Goal: Task Accomplishment & Management: Complete application form

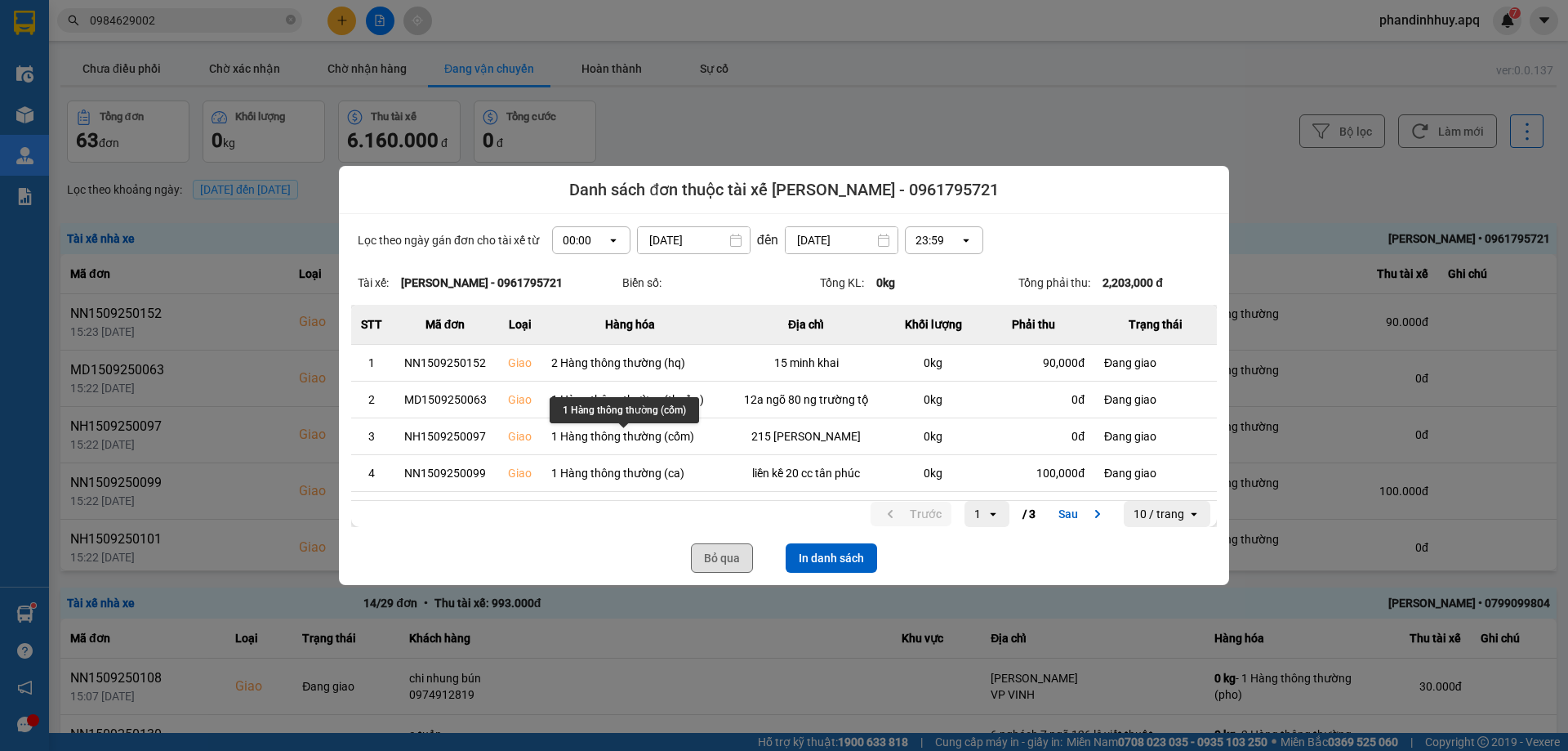
click at [715, 560] on button "Bỏ qua" at bounding box center [721, 558] width 62 height 30
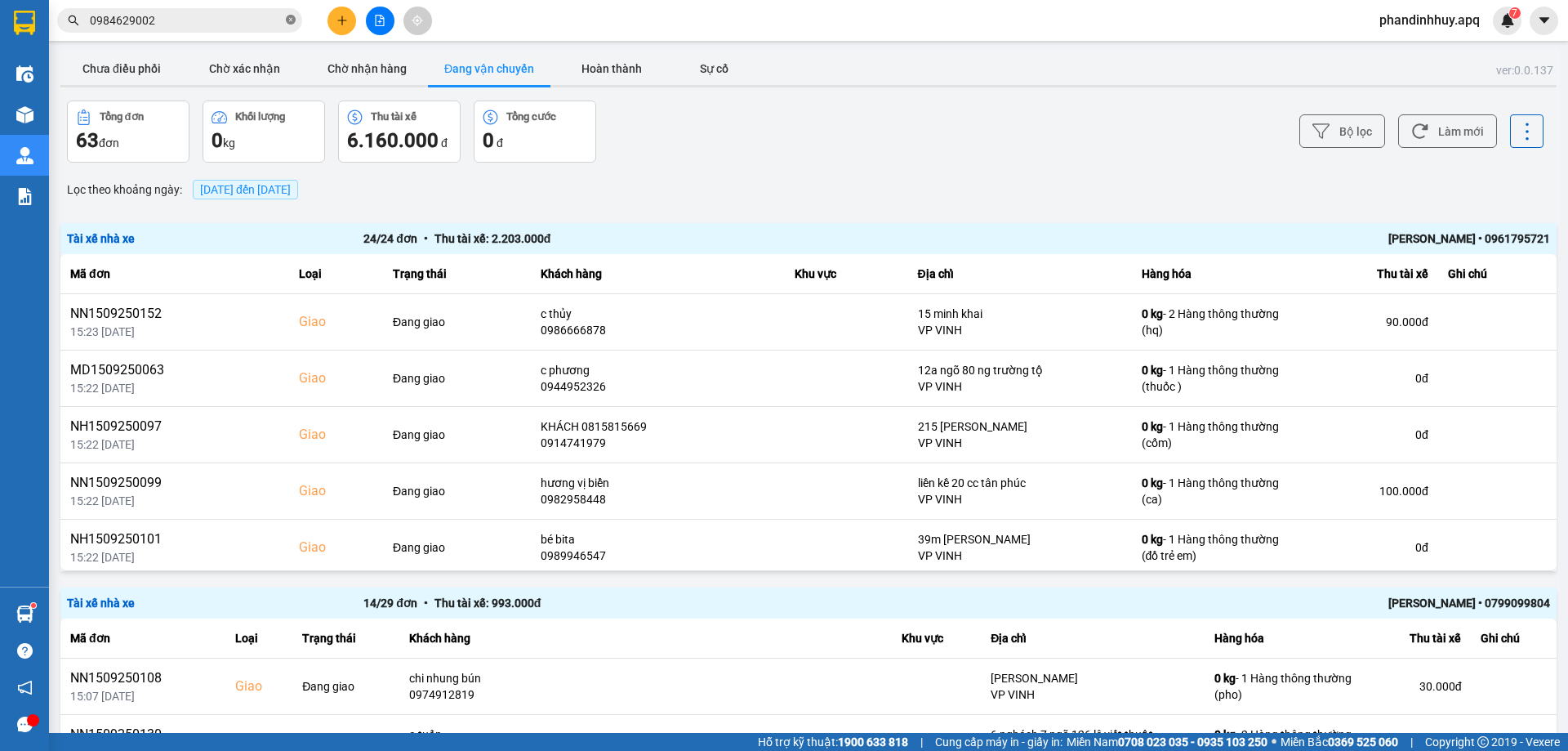
click at [286, 20] on icon "close-circle" at bounding box center [291, 19] width 10 height 10
click at [201, 25] on input "text" at bounding box center [186, 19] width 193 height 18
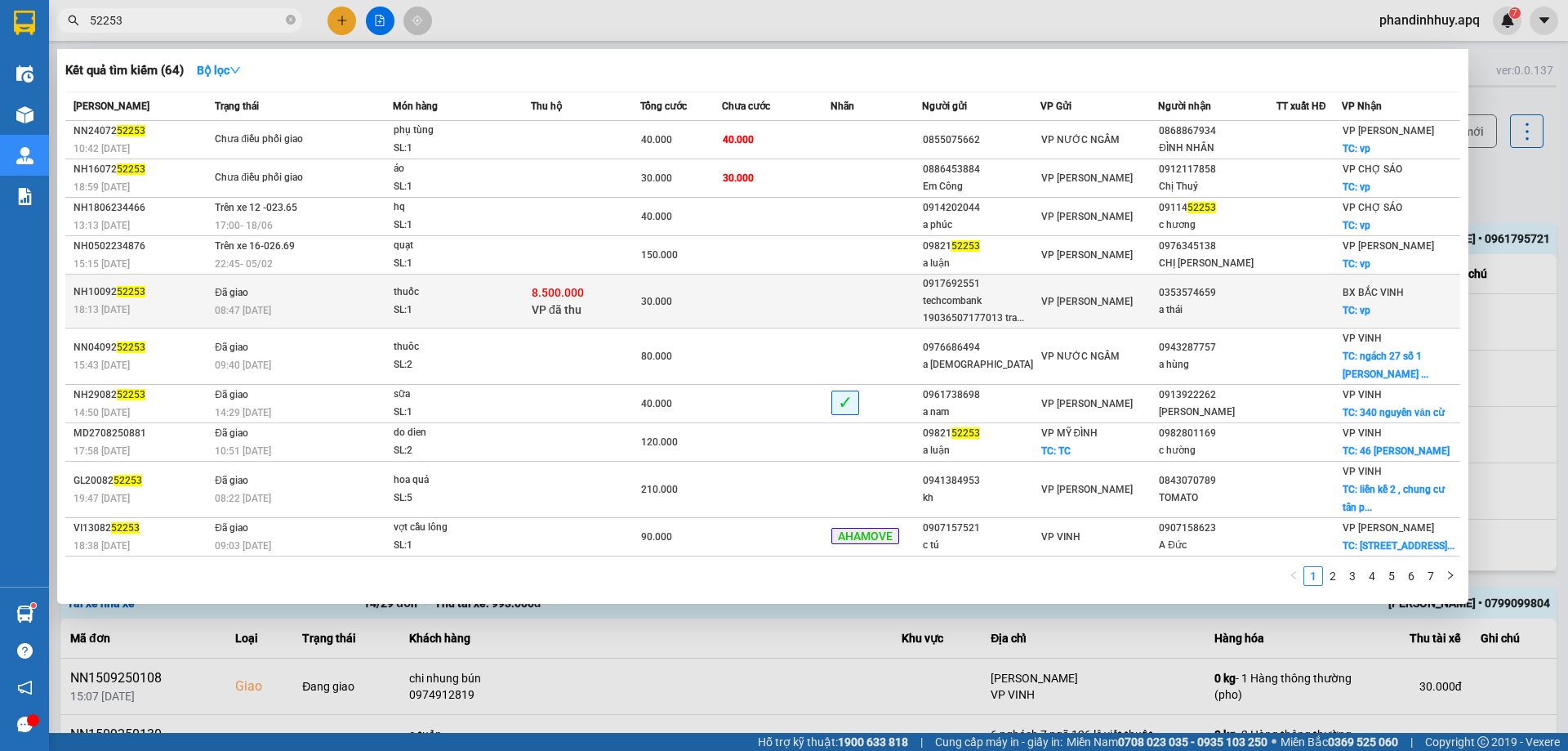
type input "52253"
click at [568, 307] on span "VP đã thu" at bounding box center [557, 309] width 50 height 13
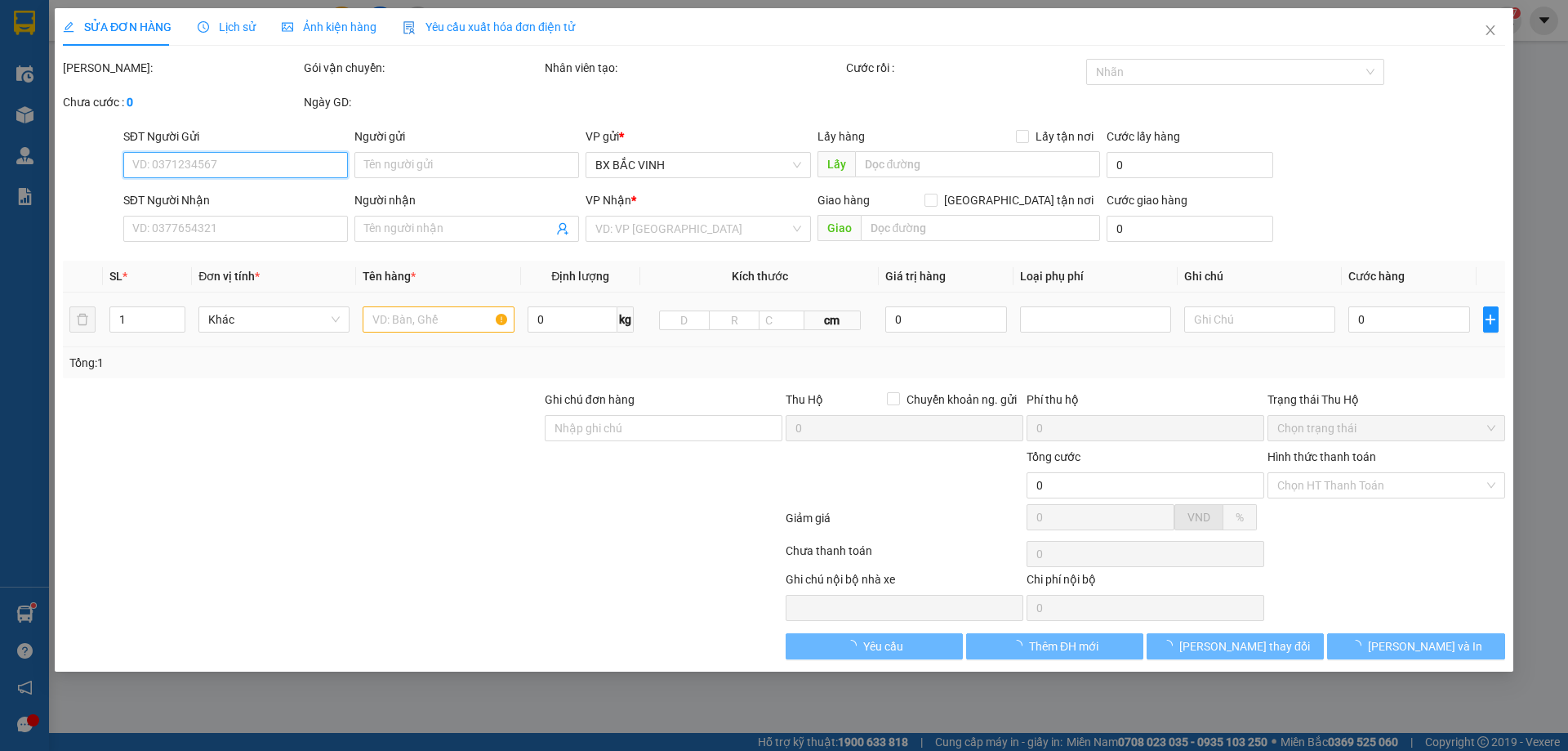
type input "0917692551"
type input "techcombank 19036507177013 tran van [PERSON_NAME]"
type input "0353574659"
type input "a thái"
checkbox input "true"
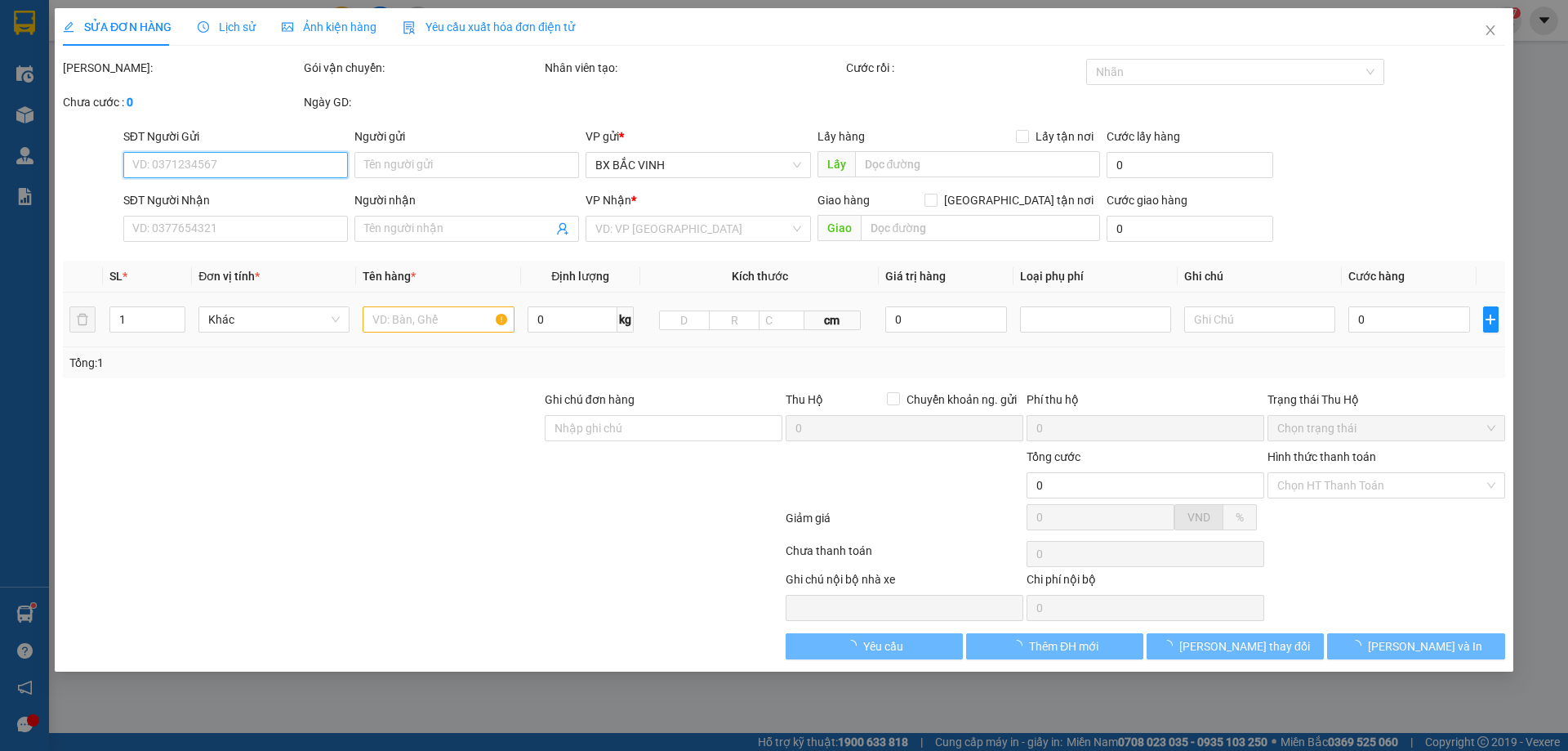
type input "vp"
checkbox input "true"
type input "8.500.000"
type input "45.000"
type input "30.000"
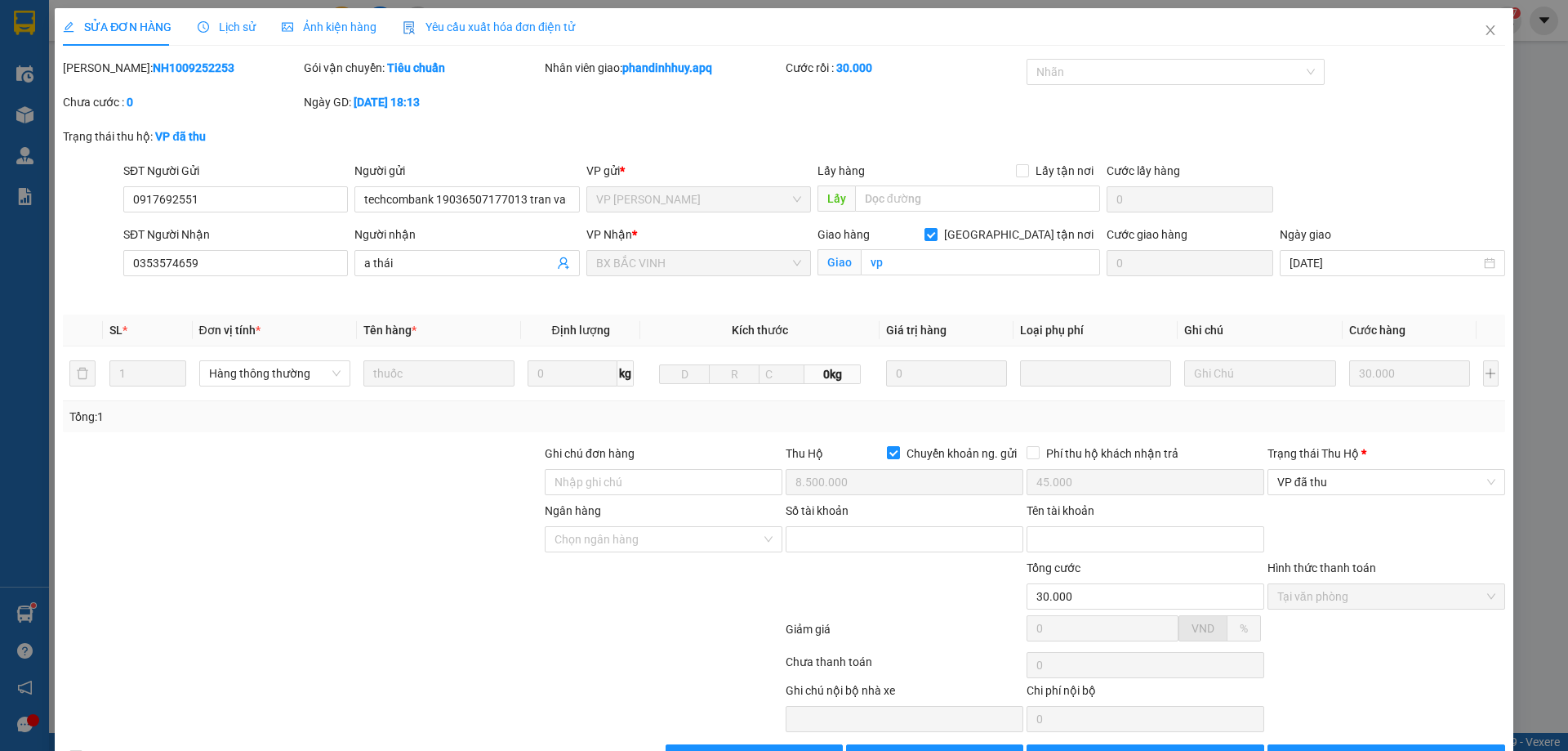
click at [235, 27] on span "Lịch sử" at bounding box center [226, 27] width 58 height 13
